Goal: Navigation & Orientation: Find specific page/section

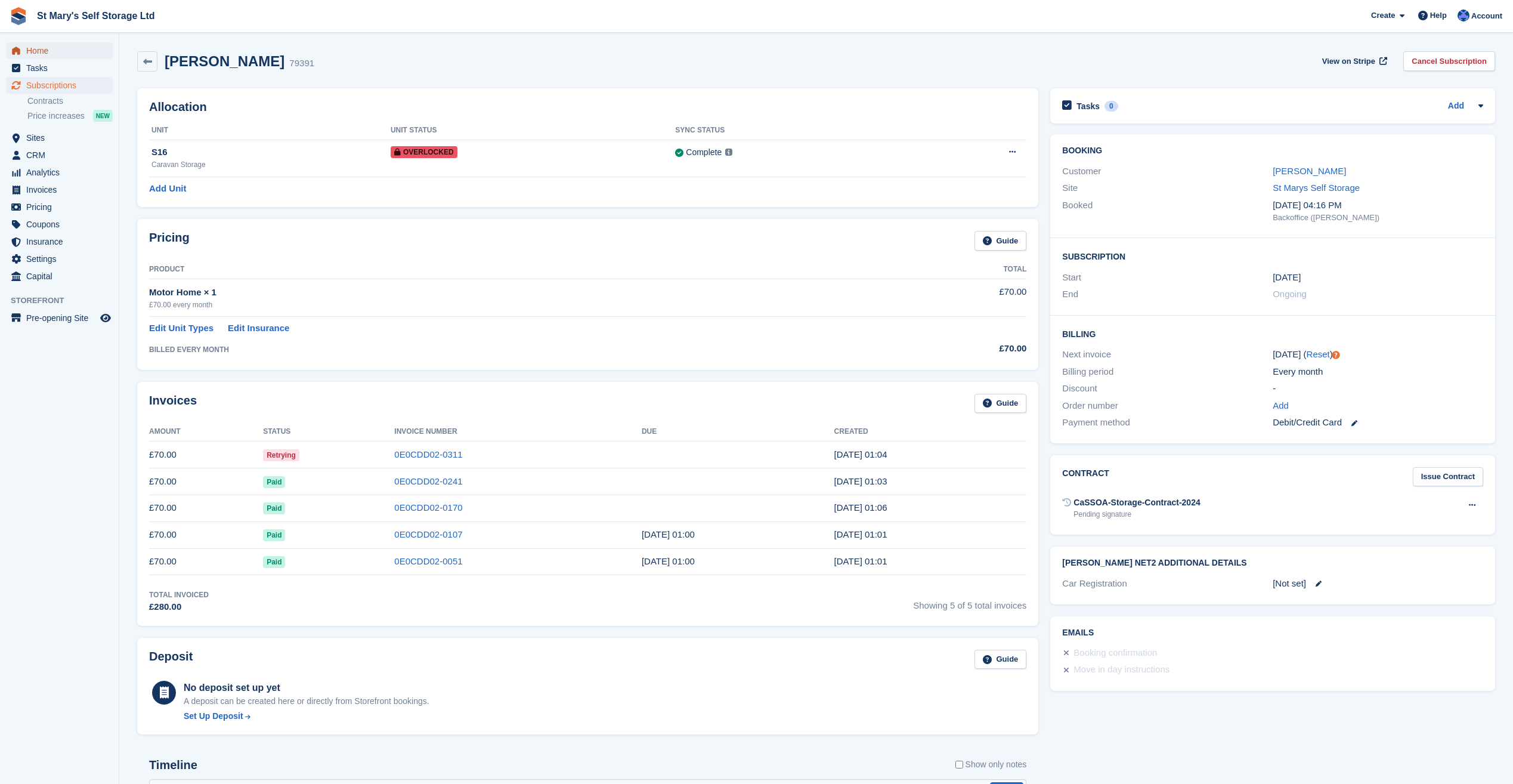
click at [63, 52] on span "Home" at bounding box center [62, 51] width 71 height 17
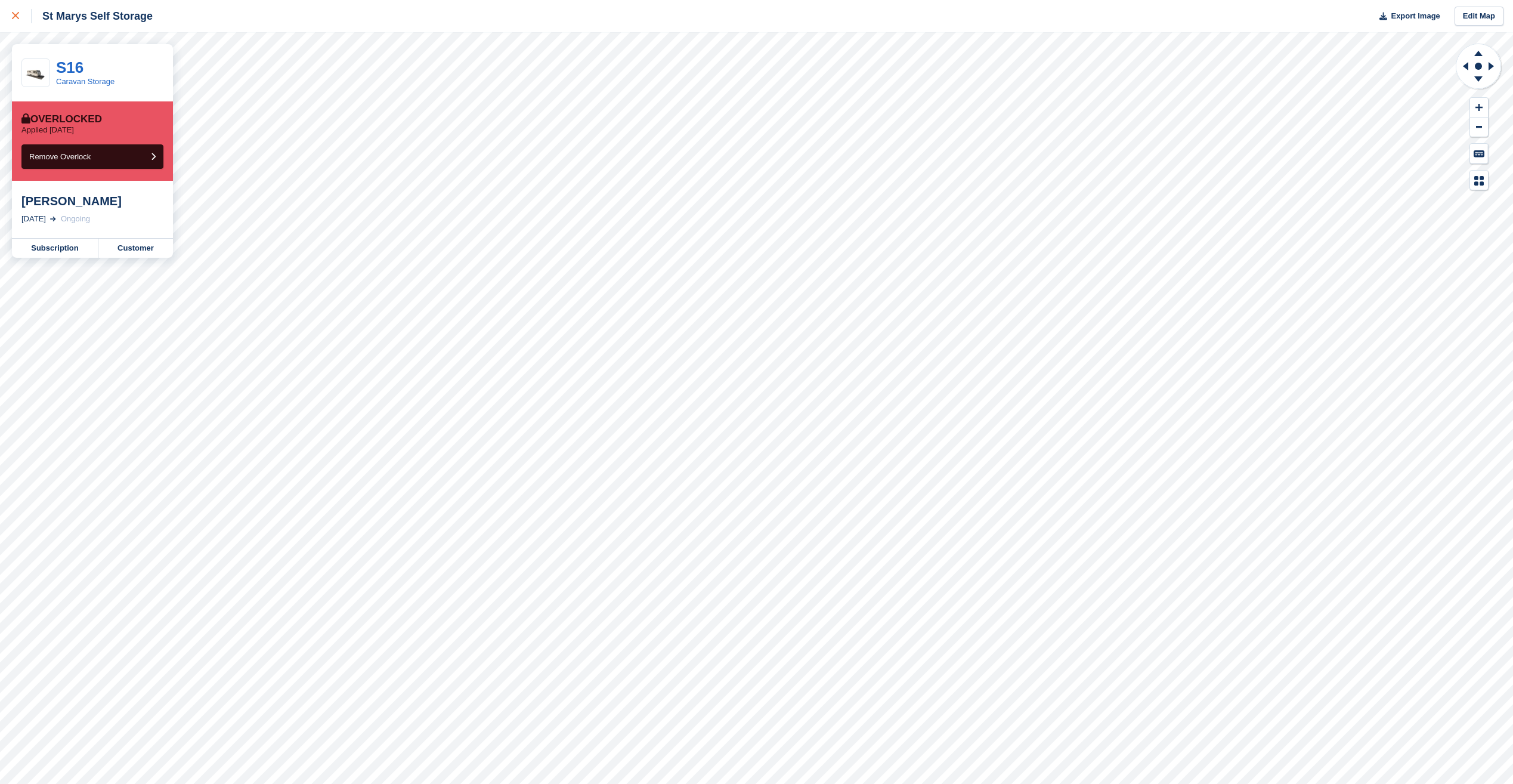
click at [15, 19] on icon at bounding box center [15, 15] width 7 height 7
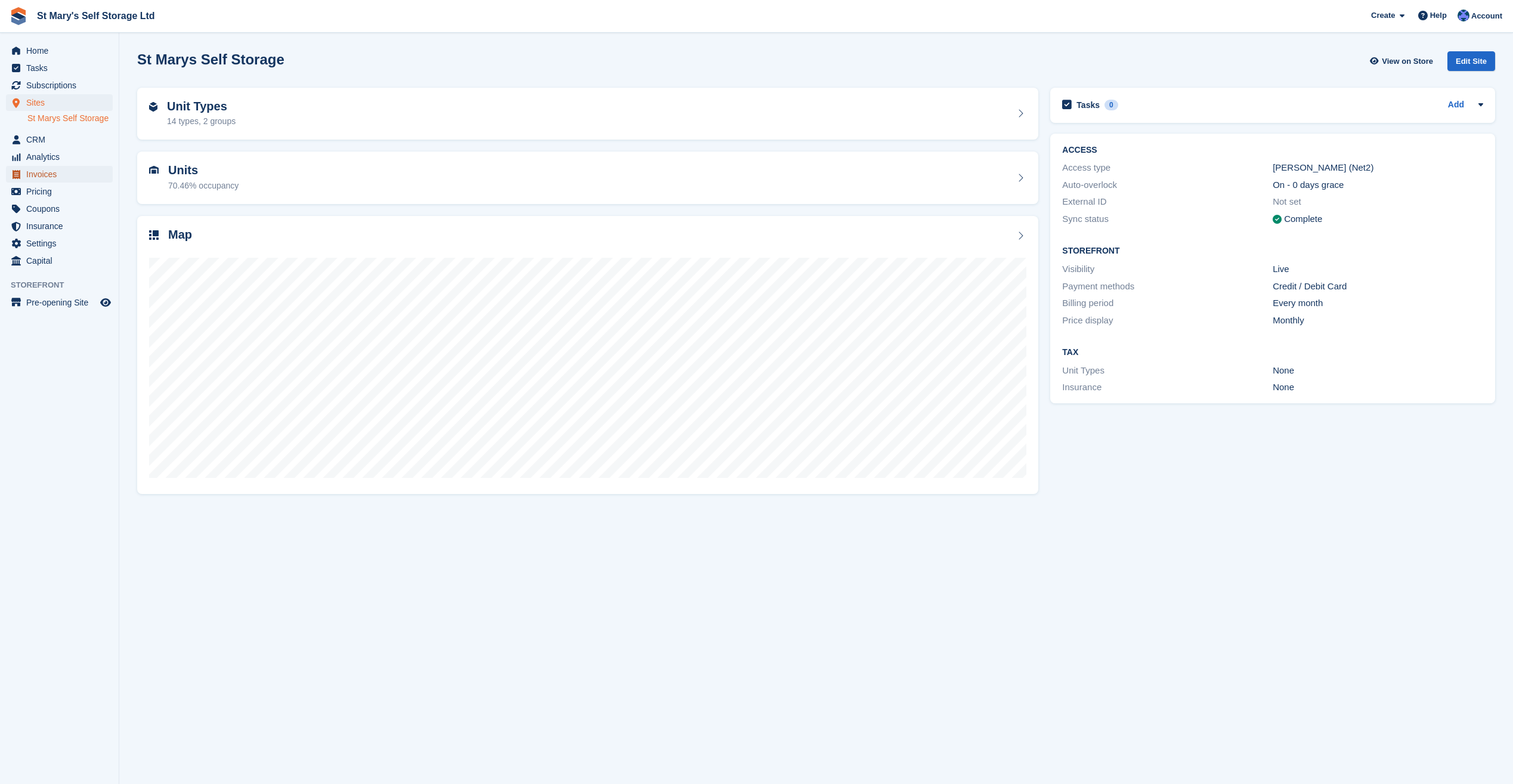
click at [43, 179] on span "Invoices" at bounding box center [62, 174] width 71 height 17
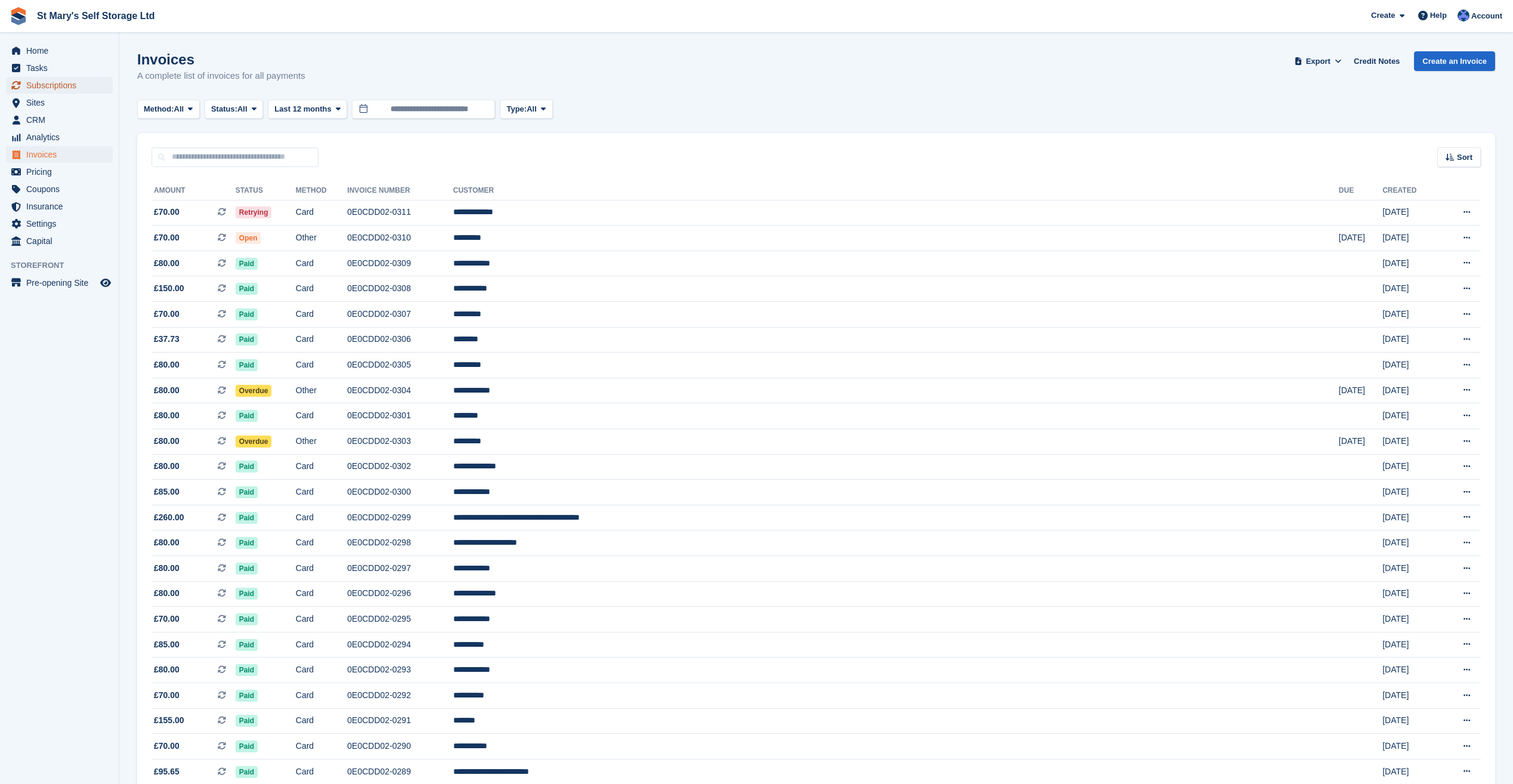
click at [45, 83] on span "Subscriptions" at bounding box center [62, 85] width 71 height 17
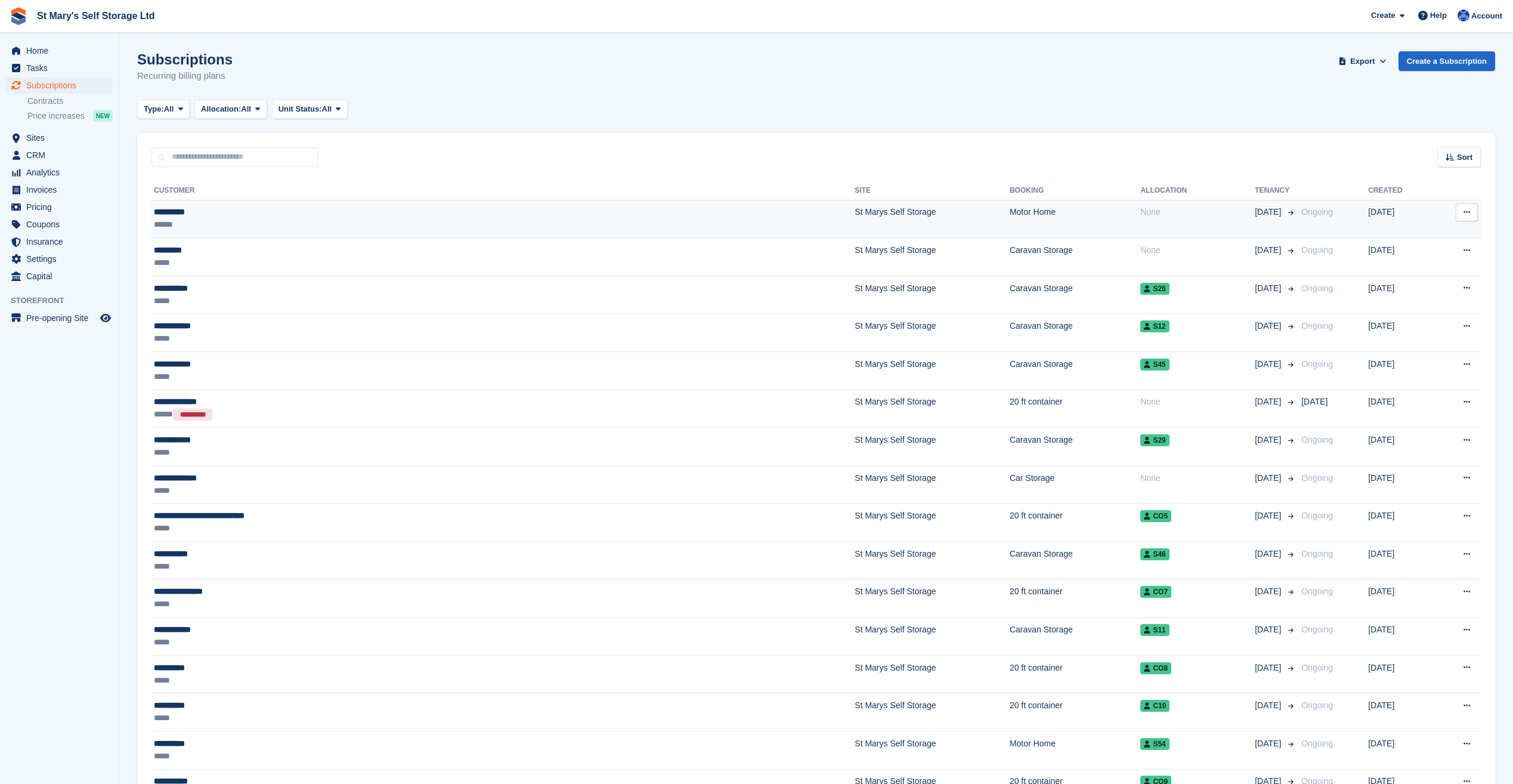
click at [202, 217] on div "**********" at bounding box center [337, 212] width 367 height 13
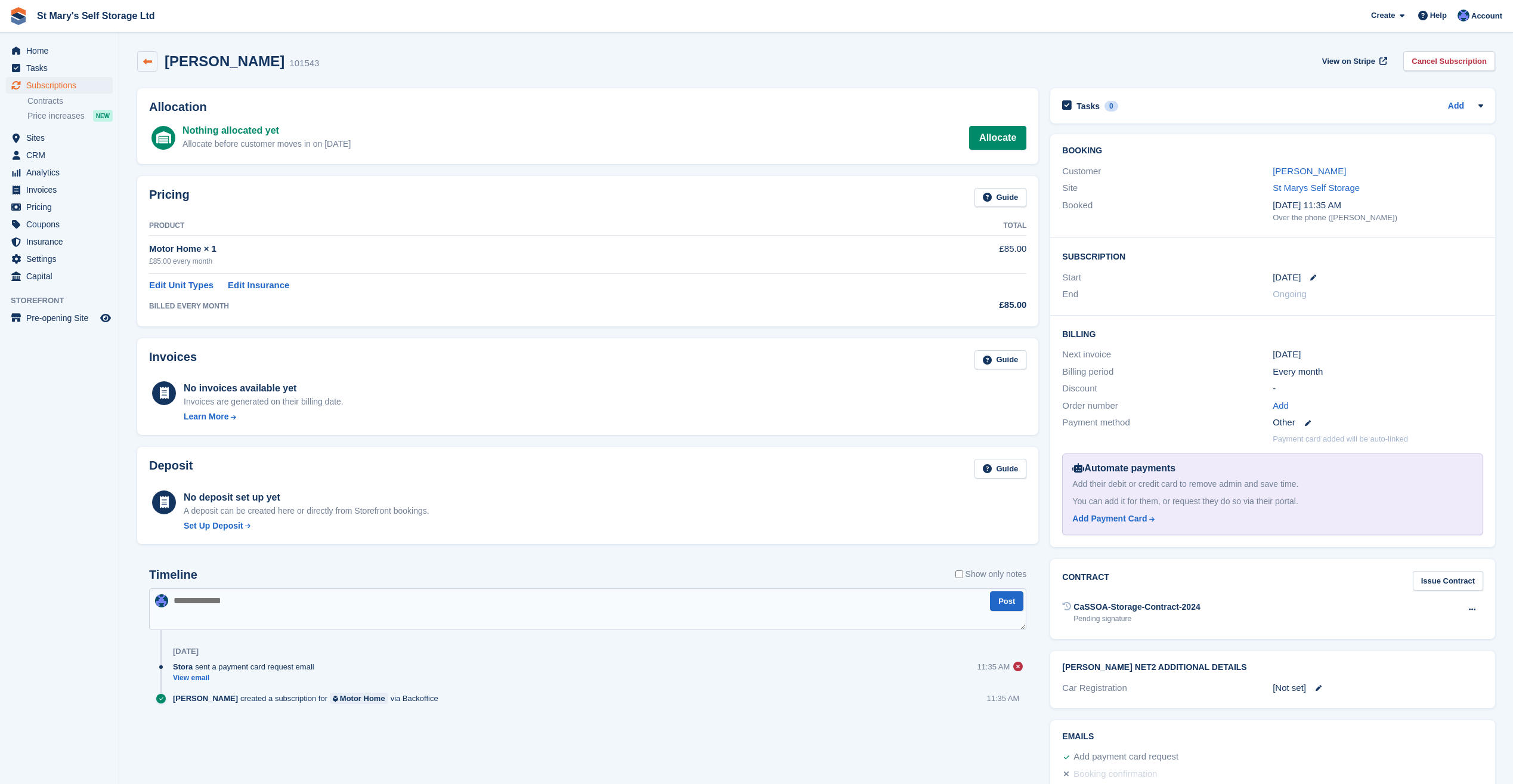
click at [143, 60] on icon at bounding box center [147, 61] width 9 height 9
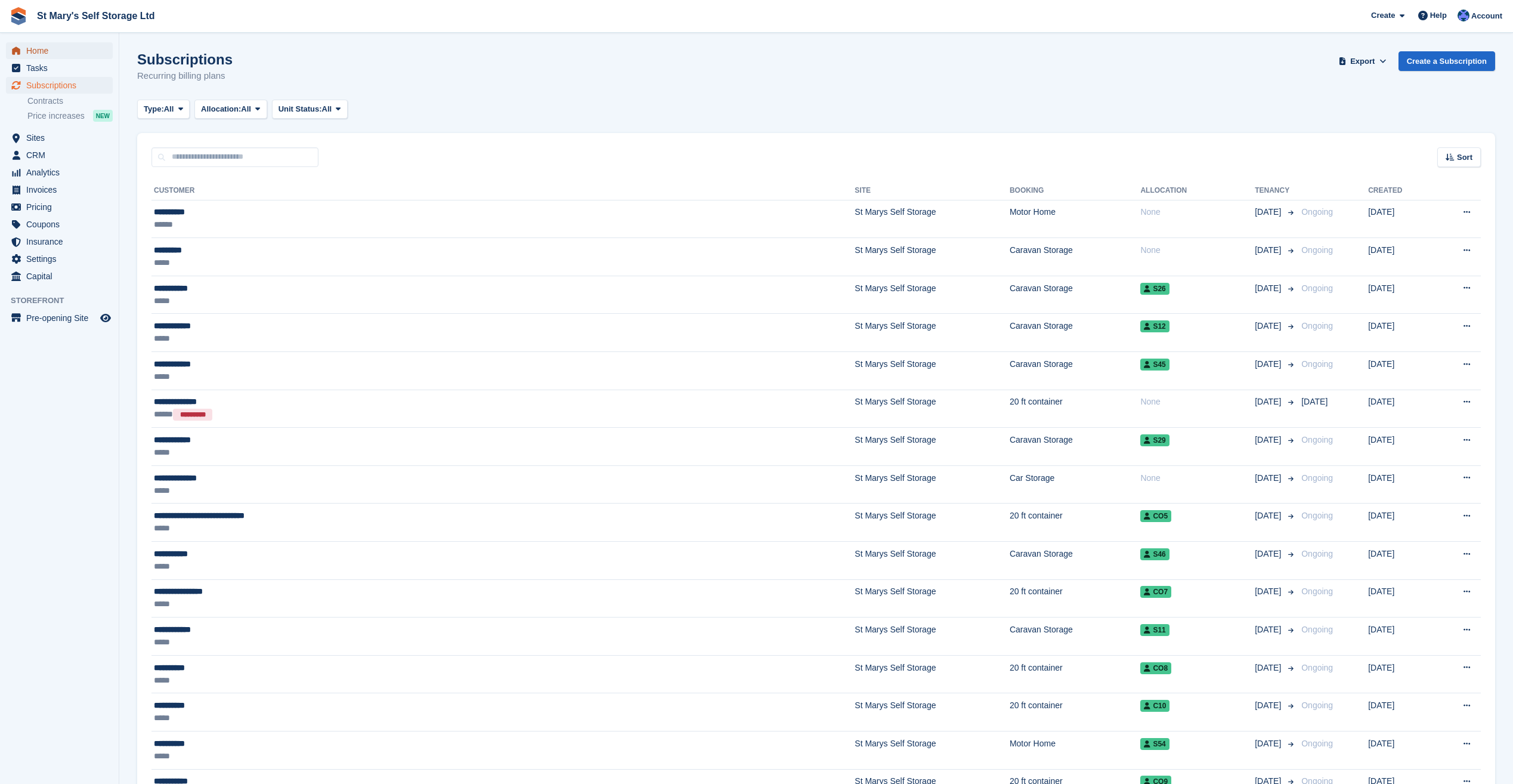
click at [25, 45] on link "Home" at bounding box center [60, 51] width 107 height 17
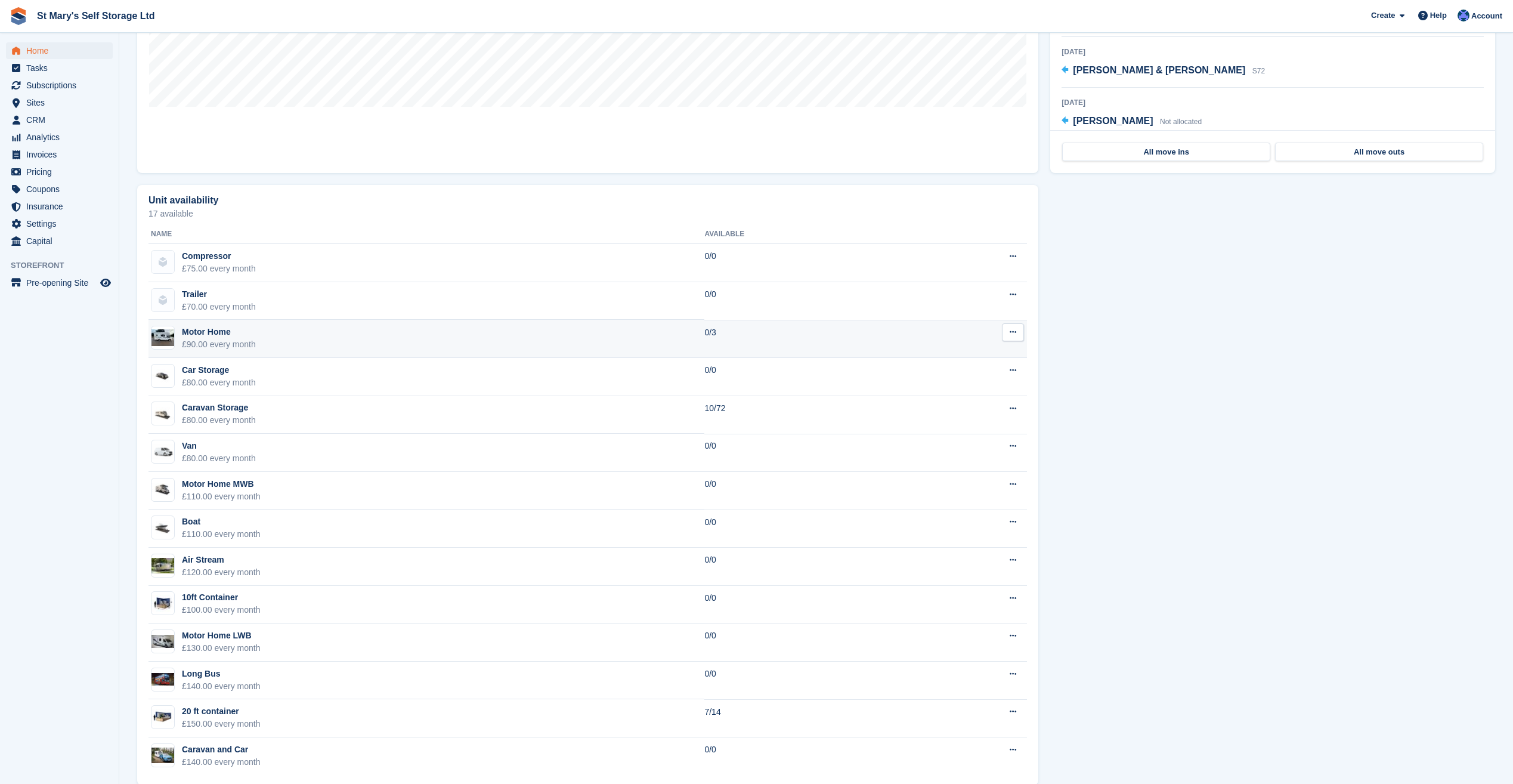
scroll to position [544, 0]
